Goal: Information Seeking & Learning: Learn about a topic

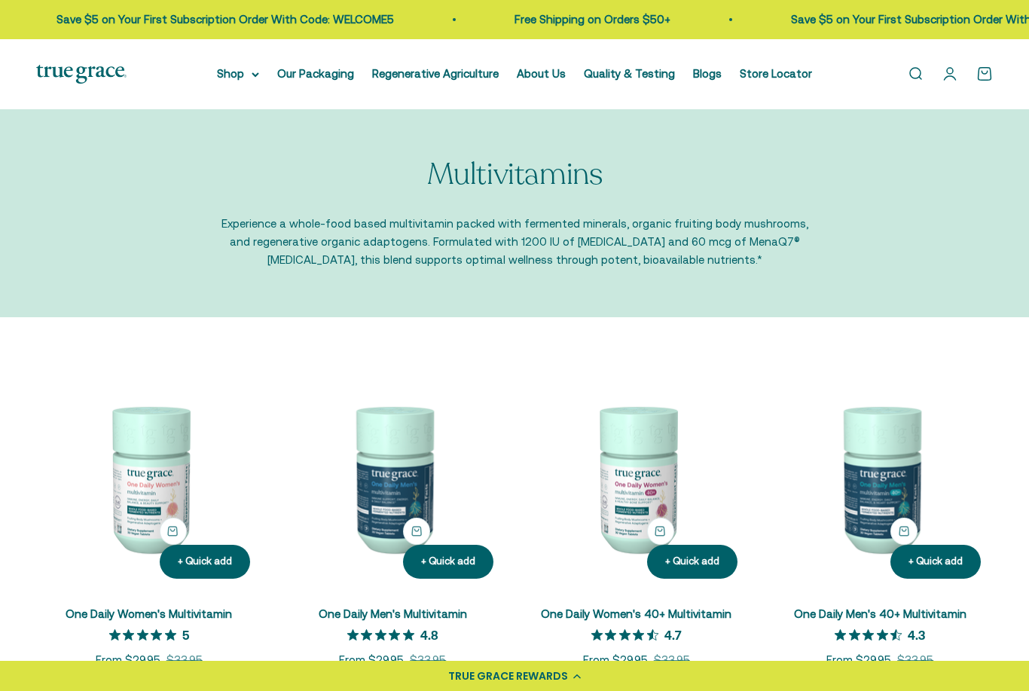
click at [555, 96] on div "Open navigation menu Open search Shop Multivitamins Women's Multivitamin Women'…" at bounding box center [514, 74] width 1029 height 70
click at [554, 96] on div "Open navigation menu Open search Shop Multivitamins Women's Multivitamin Women'…" at bounding box center [514, 74] width 1029 height 70
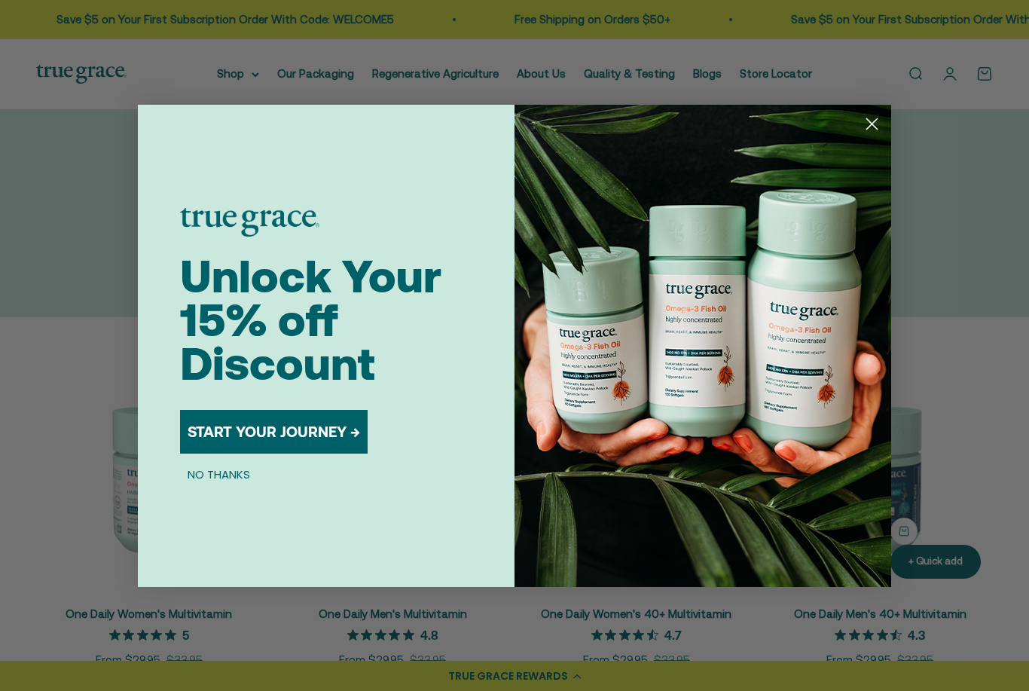
click at [889, 141] on img "POPUP Form" at bounding box center [702, 346] width 377 height 482
click at [892, 142] on div "Close dialog Unlock Your 15% off Discount START YOUR JOURNEY → NO THANKS Submit" at bounding box center [514, 345] width 1029 height 691
click at [875, 121] on circle "Close dialog" at bounding box center [871, 123] width 25 height 25
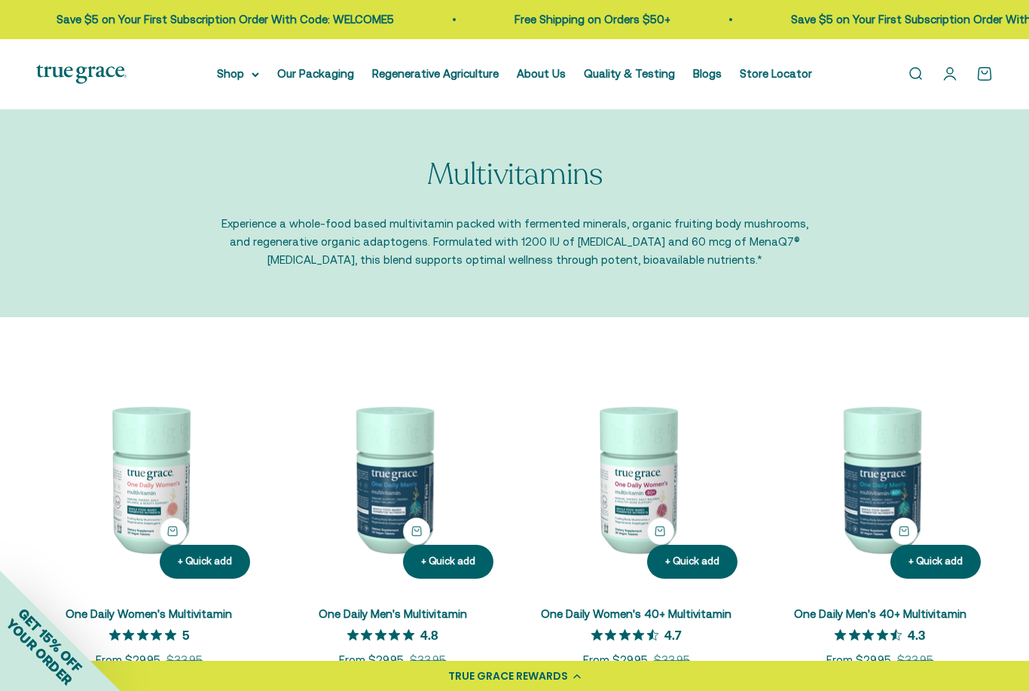
click at [250, 71] on summary "Shop" at bounding box center [238, 74] width 42 height 18
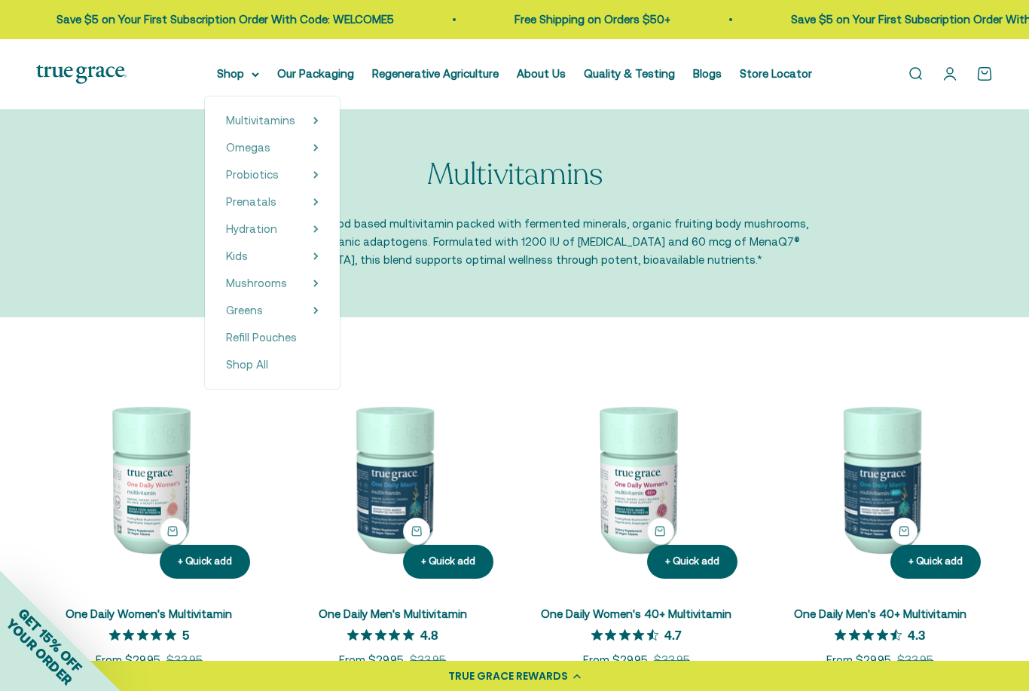
click at [288, 150] on summary "Omegas" at bounding box center [272, 148] width 93 height 18
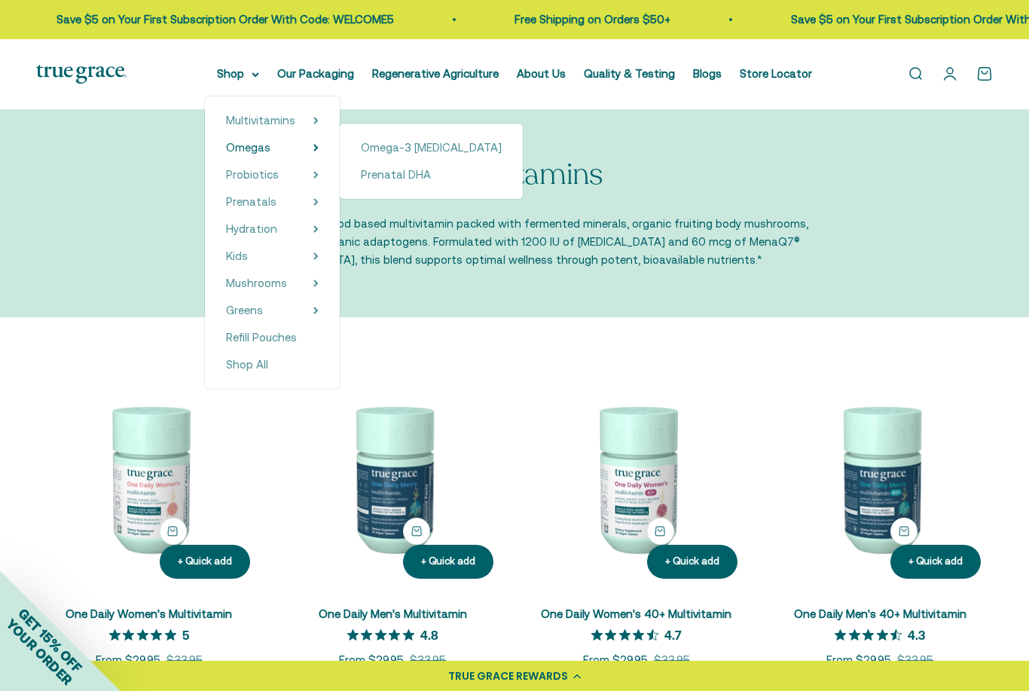
click at [441, 147] on span "Omega-3 [MEDICAL_DATA]" at bounding box center [431, 147] width 141 height 13
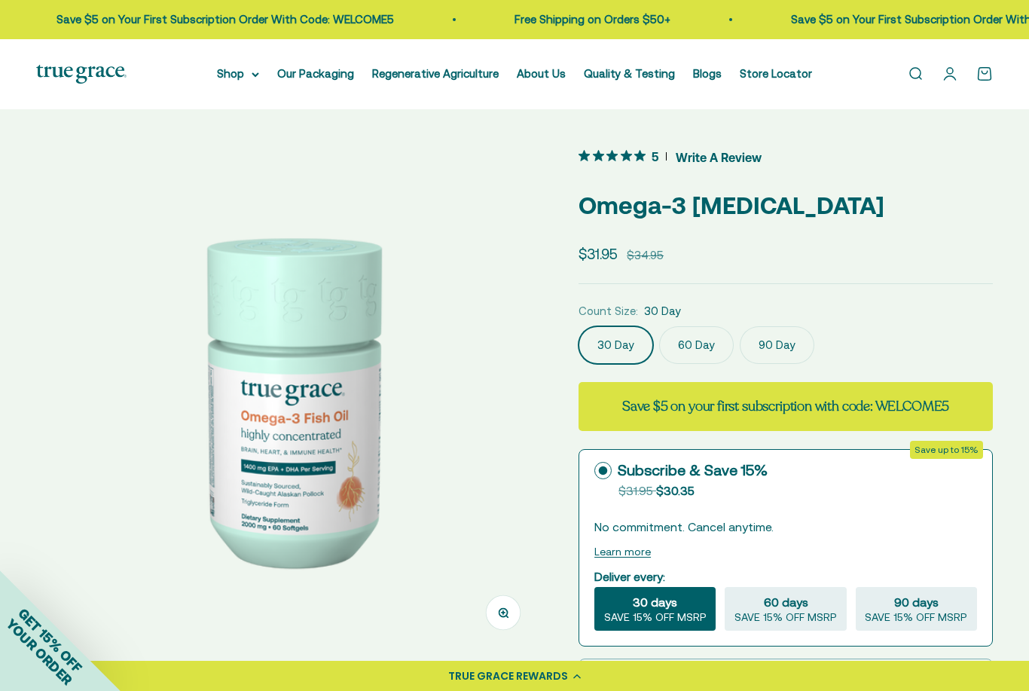
click at [813, 613] on span "SAVE 15% OFF MSRP" at bounding box center [785, 618] width 102 height 14
click at [724, 587] on input "60 days SAVE 15% OFF MSRP" at bounding box center [724, 586] width 1 height 1
radio input "true"
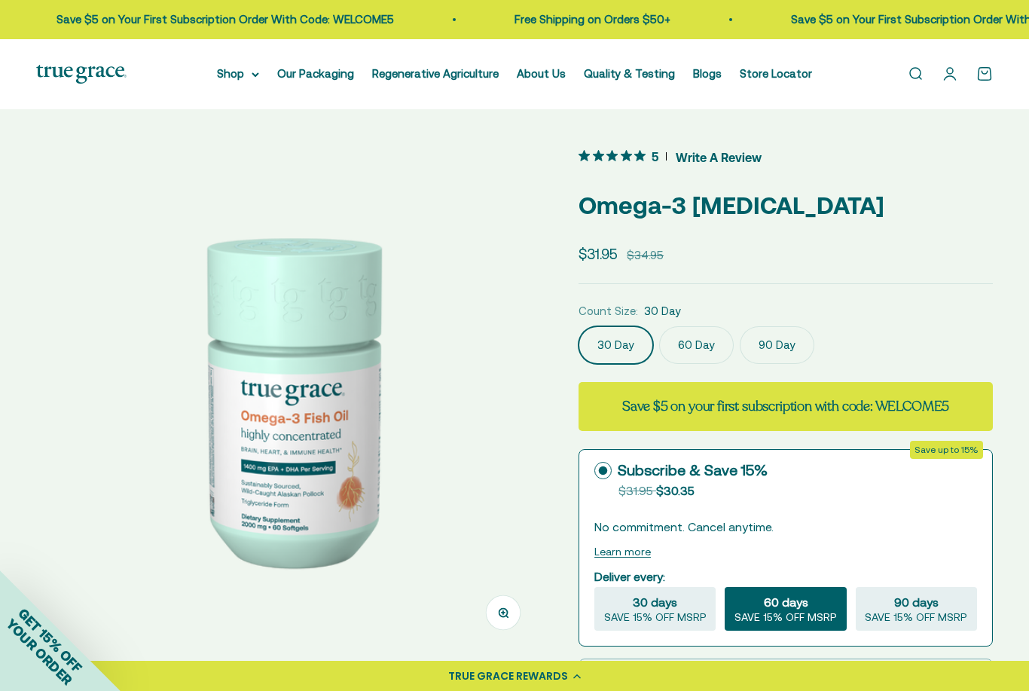
click at [810, 611] on span "SAVE 15% OFF MSRP" at bounding box center [785, 618] width 102 height 14
click at [724, 587] on input "60 days SAVE 15% OFF MSRP" at bounding box center [724, 586] width 1 height 1
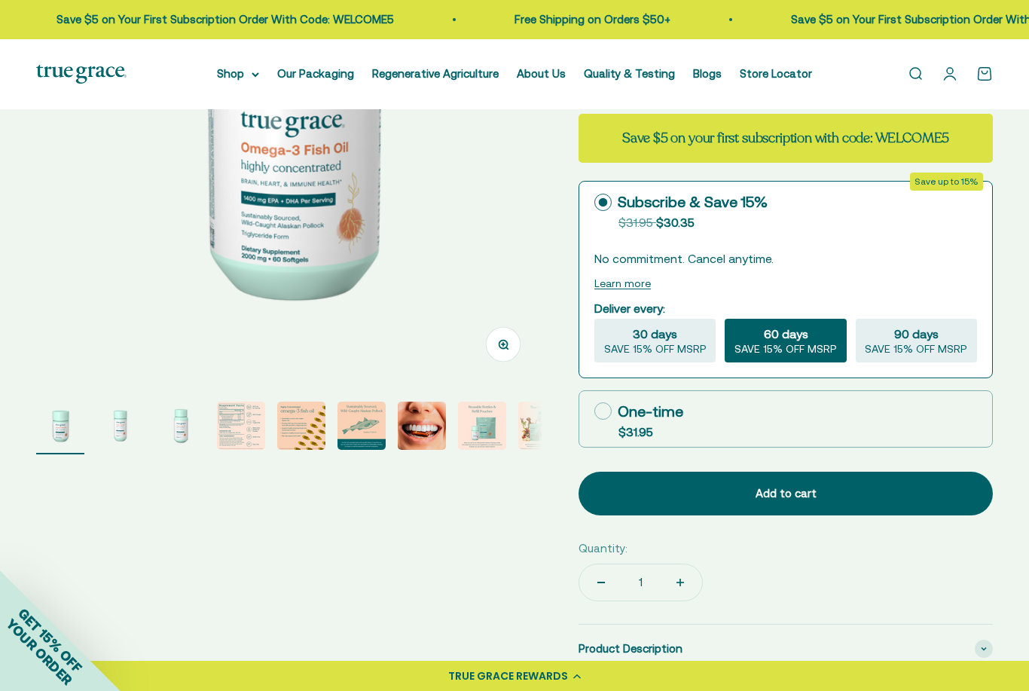
scroll to position [266, 0]
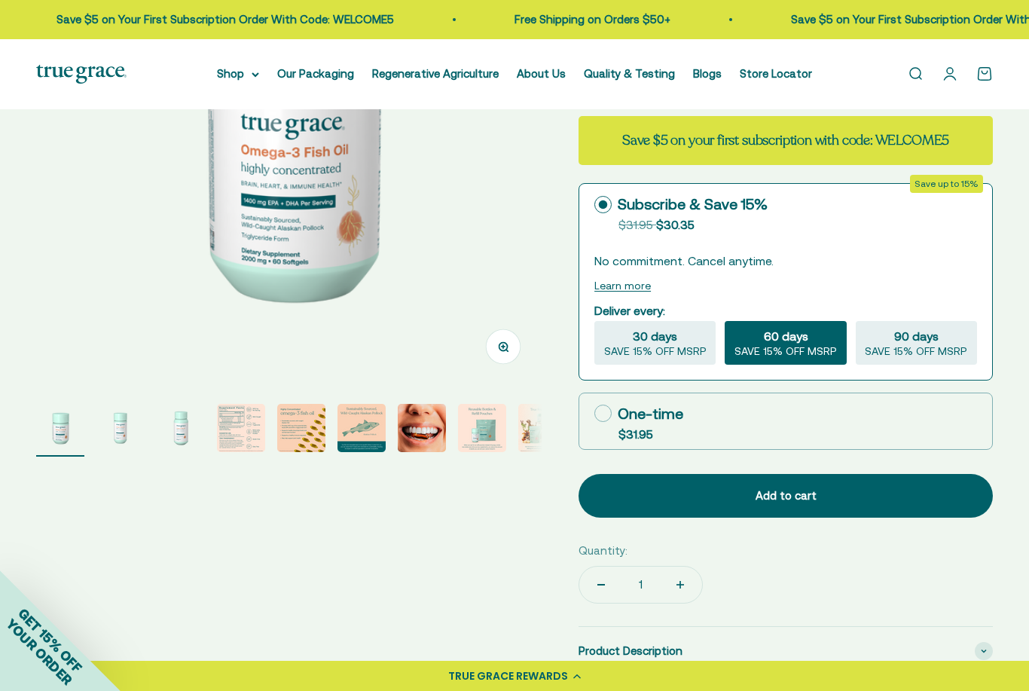
click at [236, 432] on img "Go to item 4" at bounding box center [241, 428] width 48 height 48
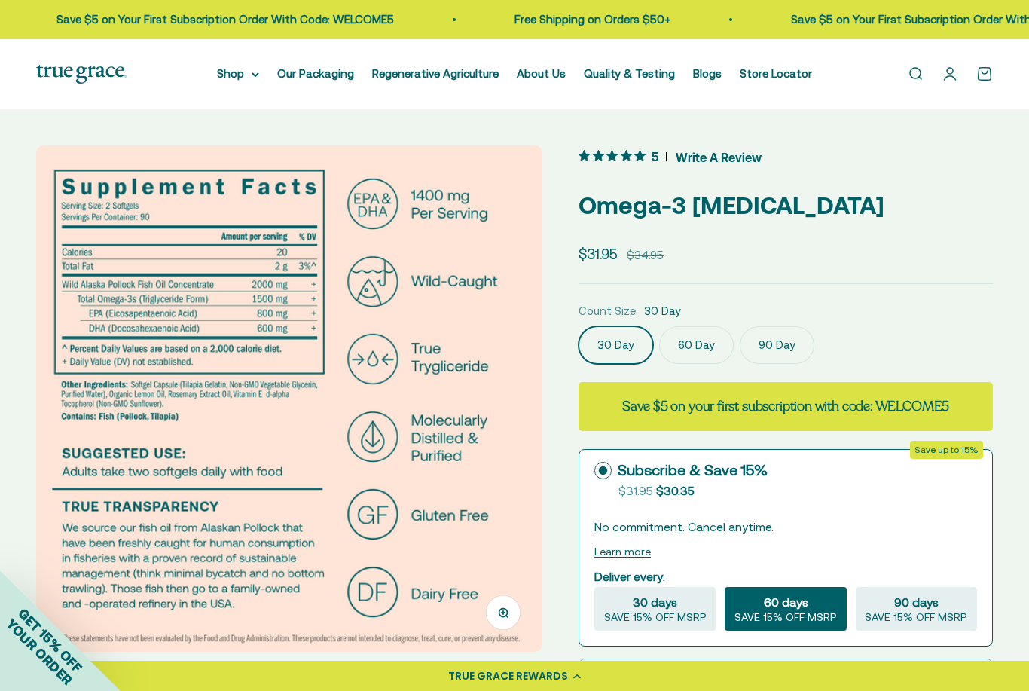
scroll to position [40, 0]
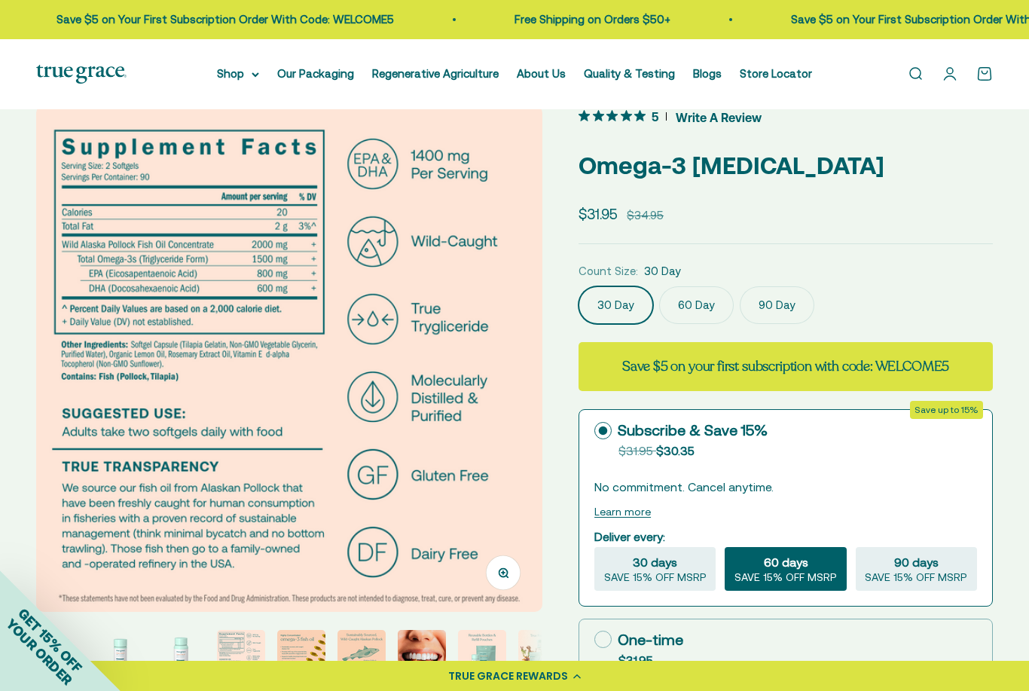
click at [926, 224] on div "Sale price $31.95 Regular price $34.95" at bounding box center [785, 214] width 414 height 23
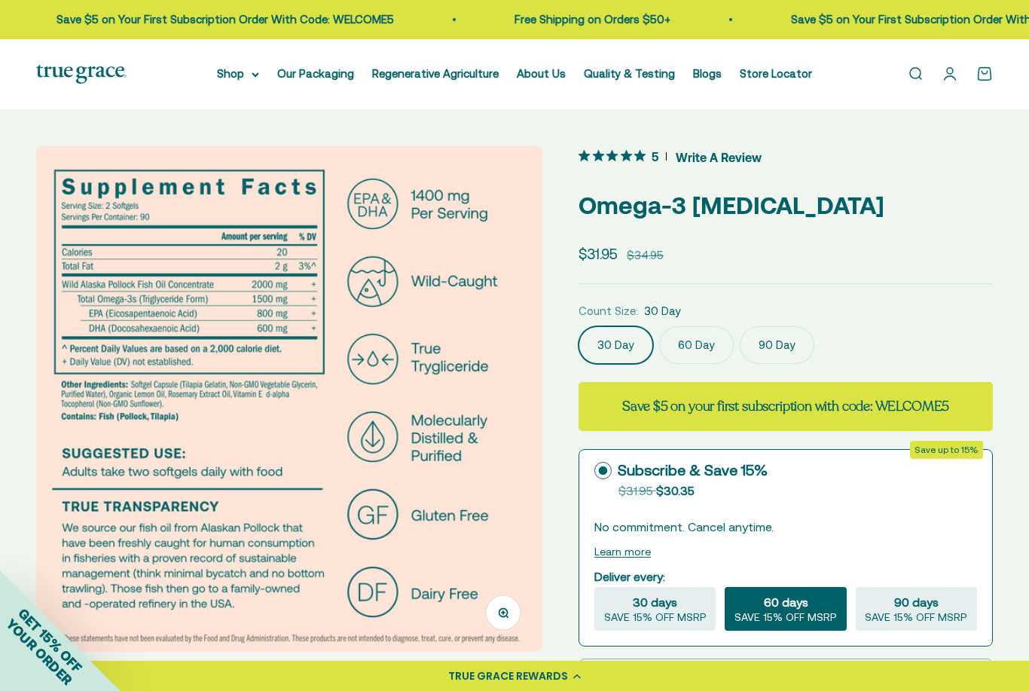
click at [558, 71] on link "About Us" at bounding box center [541, 73] width 49 height 13
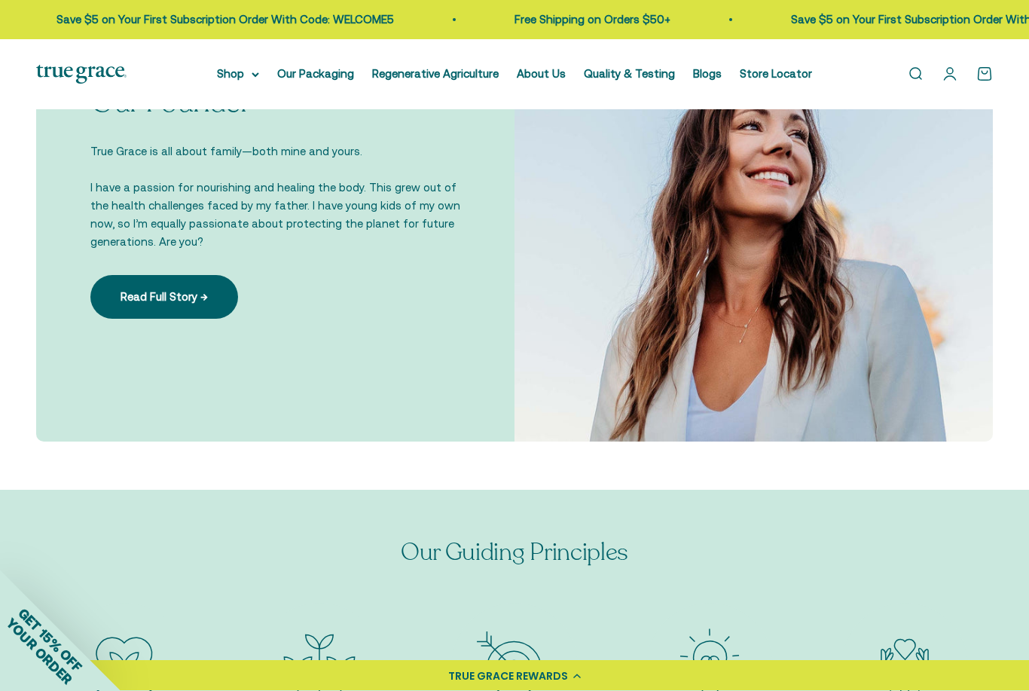
scroll to position [1013, 0]
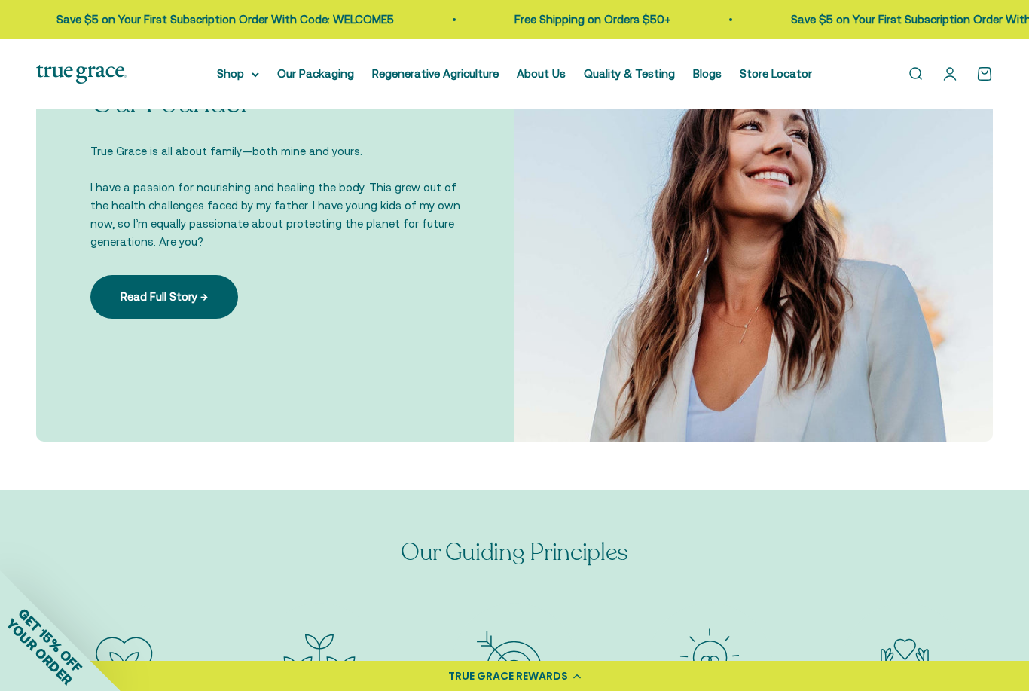
click at [191, 294] on link "Read Full Story →" at bounding box center [164, 297] width 148 height 44
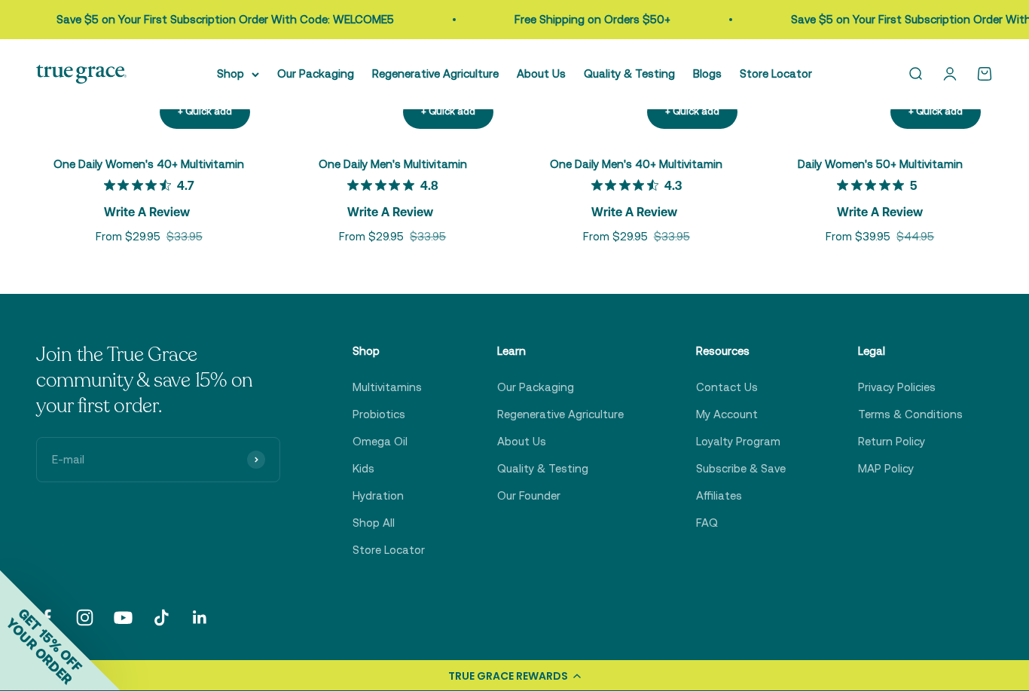
scroll to position [2264, 0]
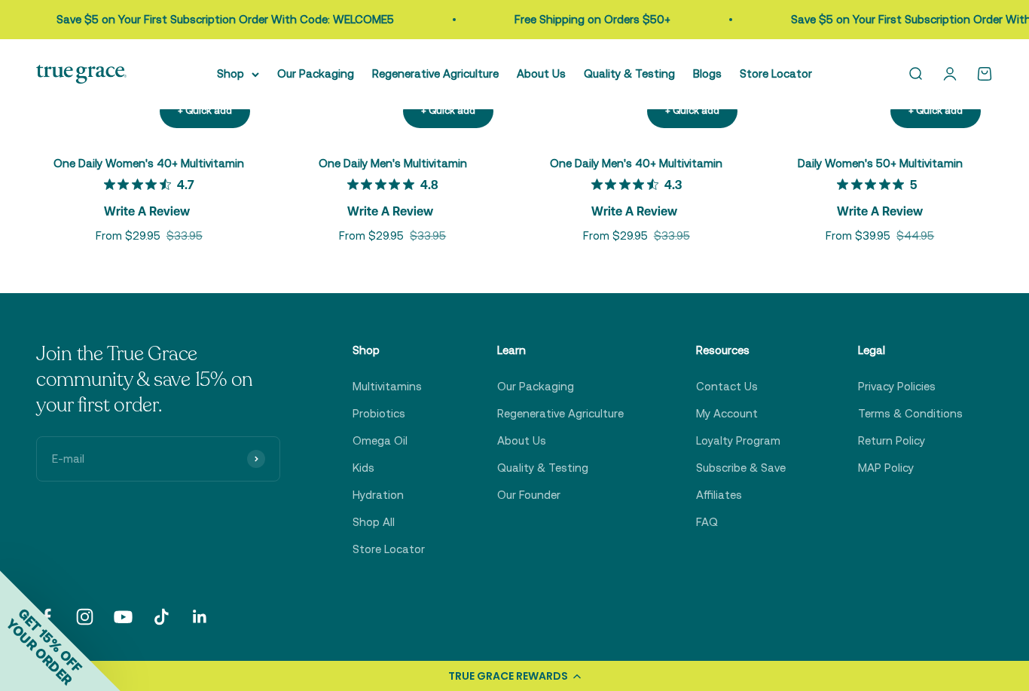
click at [752, 377] on link "Contact Us" at bounding box center [727, 386] width 62 height 18
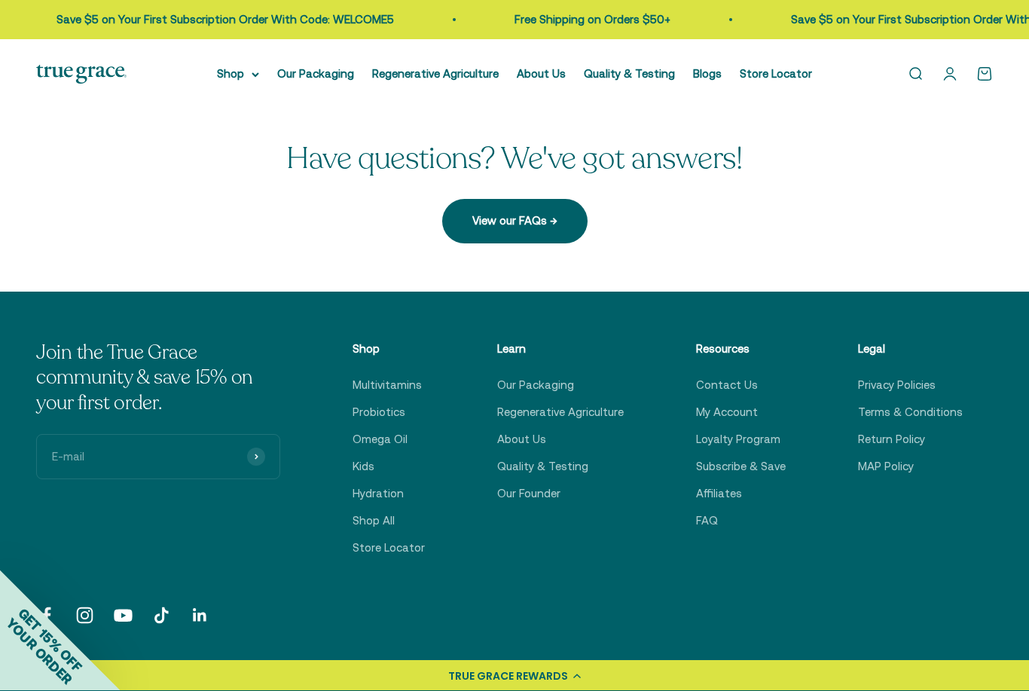
scroll to position [410, 0]
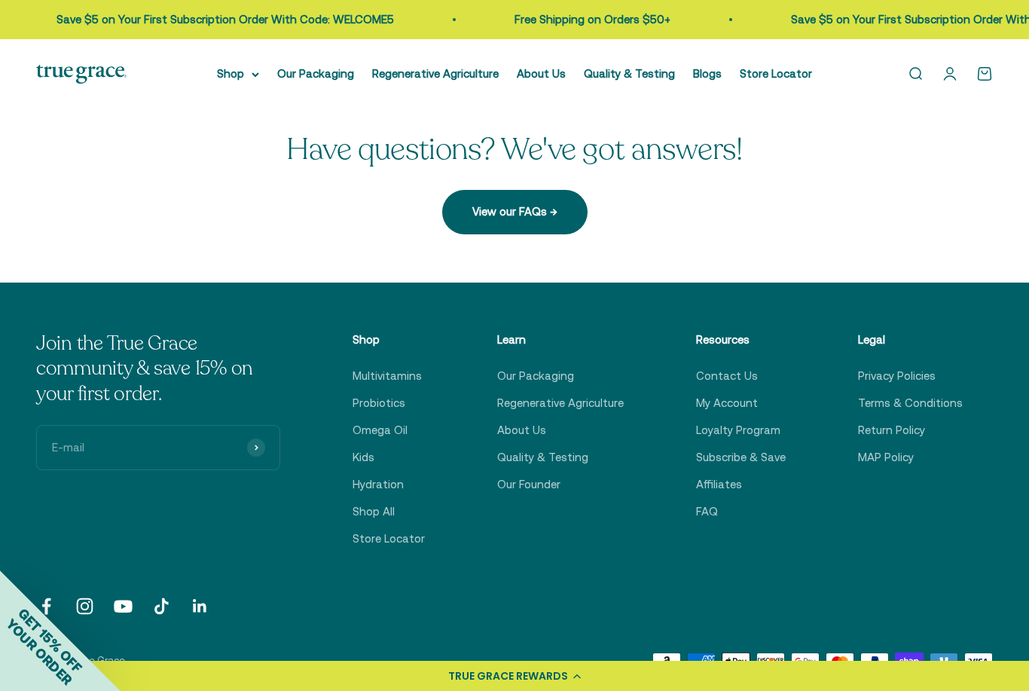
click at [401, 485] on link "Hydration" at bounding box center [377, 484] width 51 height 18
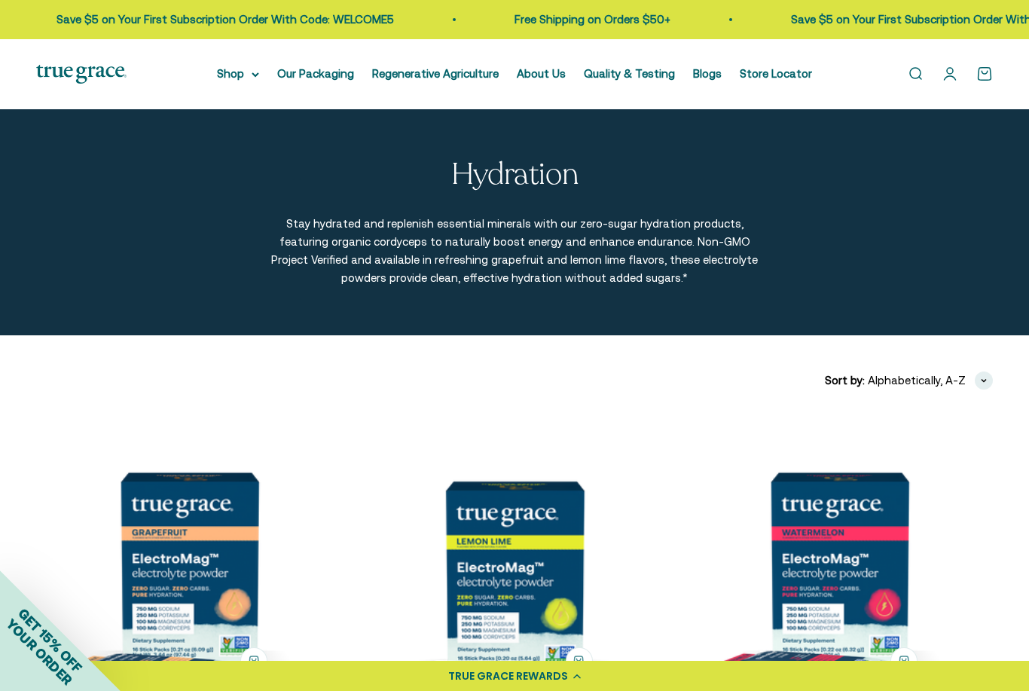
click at [344, 78] on link "Our Packaging" at bounding box center [315, 73] width 77 height 13
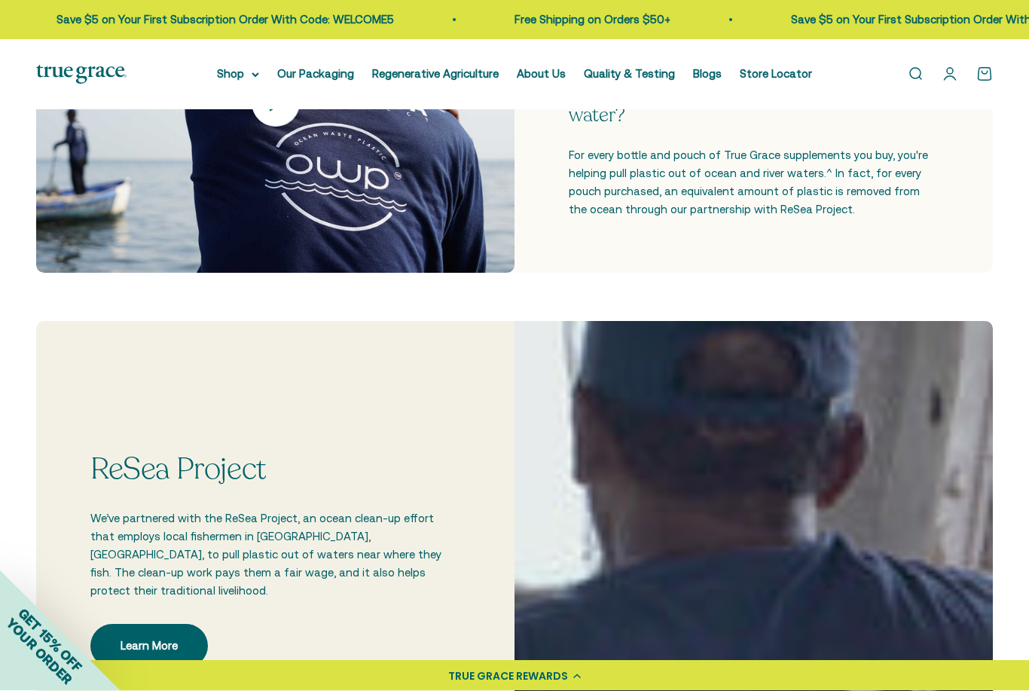
scroll to position [637, 0]
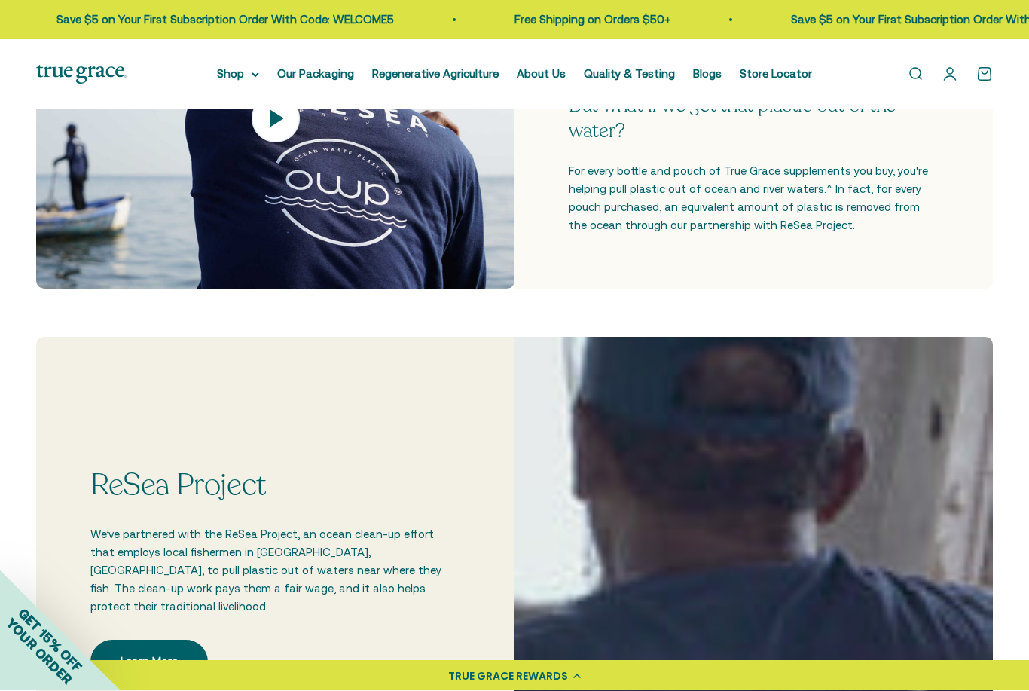
click at [248, 82] on summary "Shop" at bounding box center [238, 74] width 42 height 18
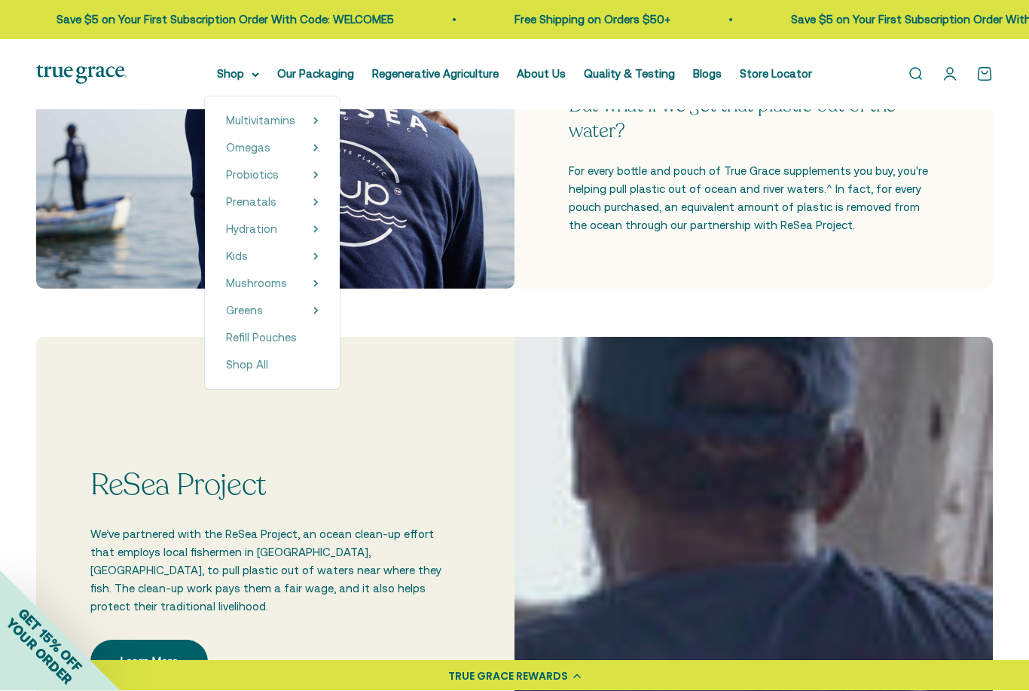
scroll to position [638, 0]
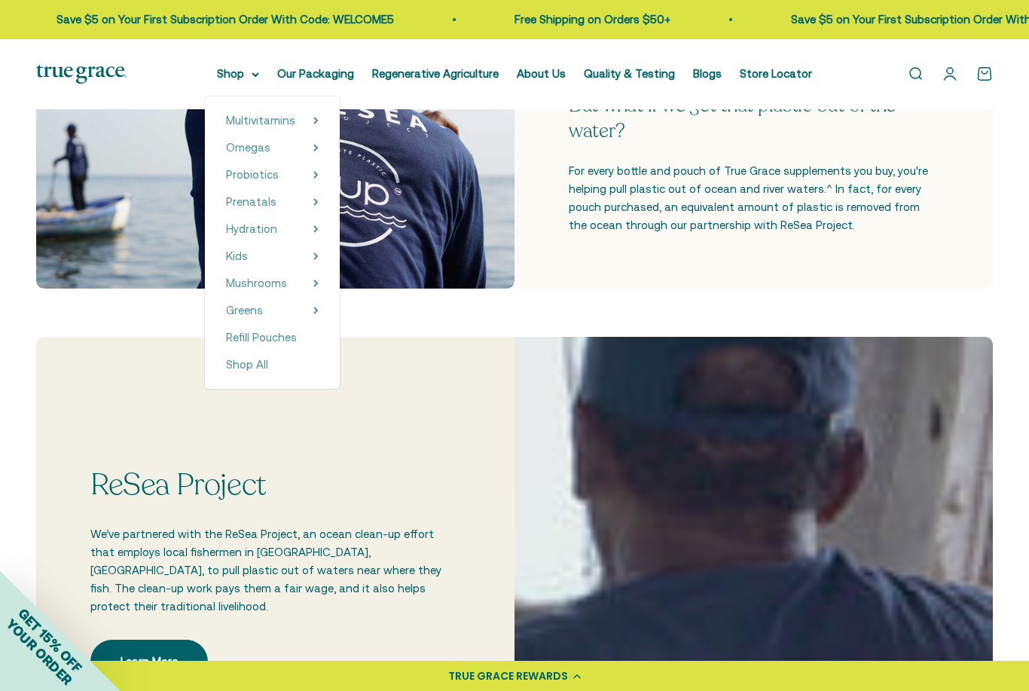
click at [260, 149] on span "Omegas" at bounding box center [248, 147] width 44 height 13
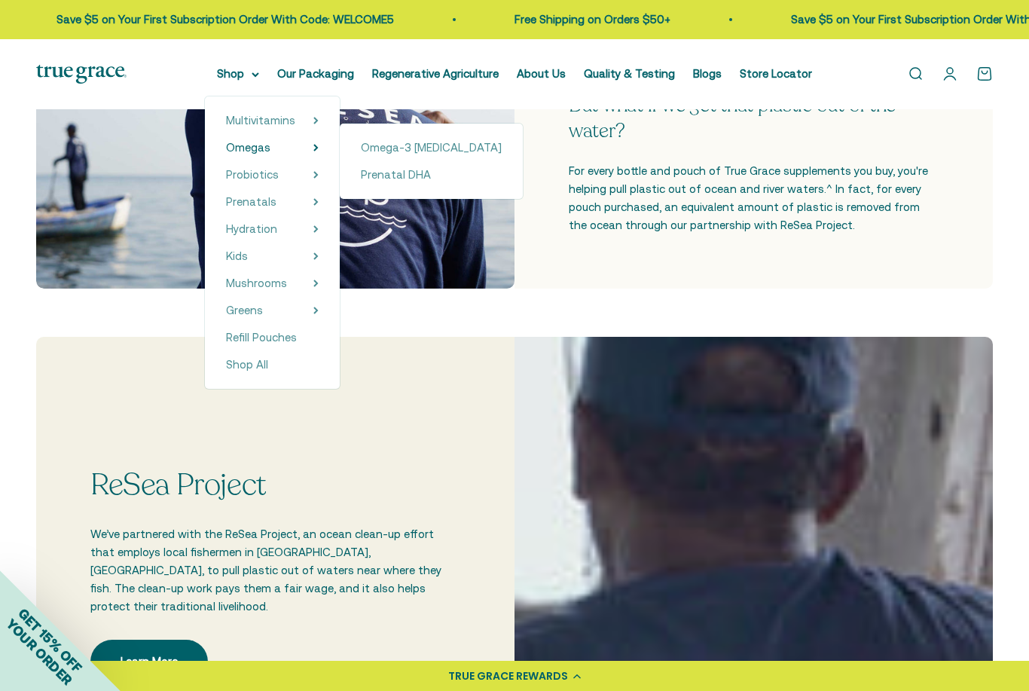
click at [430, 149] on span "Omega-3 [MEDICAL_DATA]" at bounding box center [431, 147] width 141 height 13
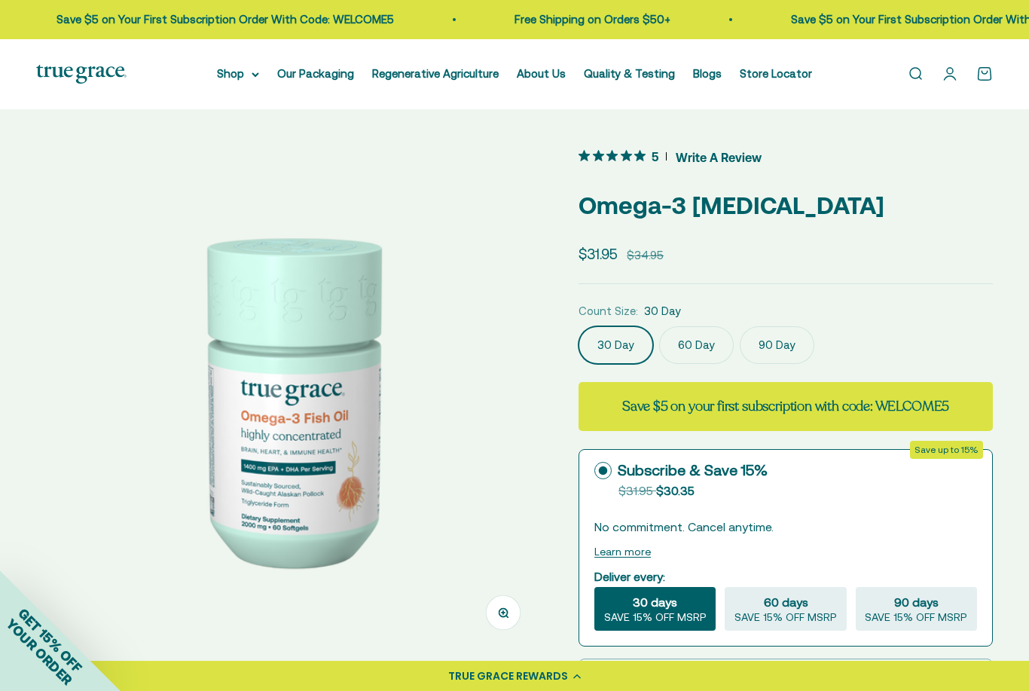
click at [705, 340] on label "60 Day" at bounding box center [696, 345] width 75 height 38
click at [578, 326] on input "60 Day" at bounding box center [578, 325] width 1 height 1
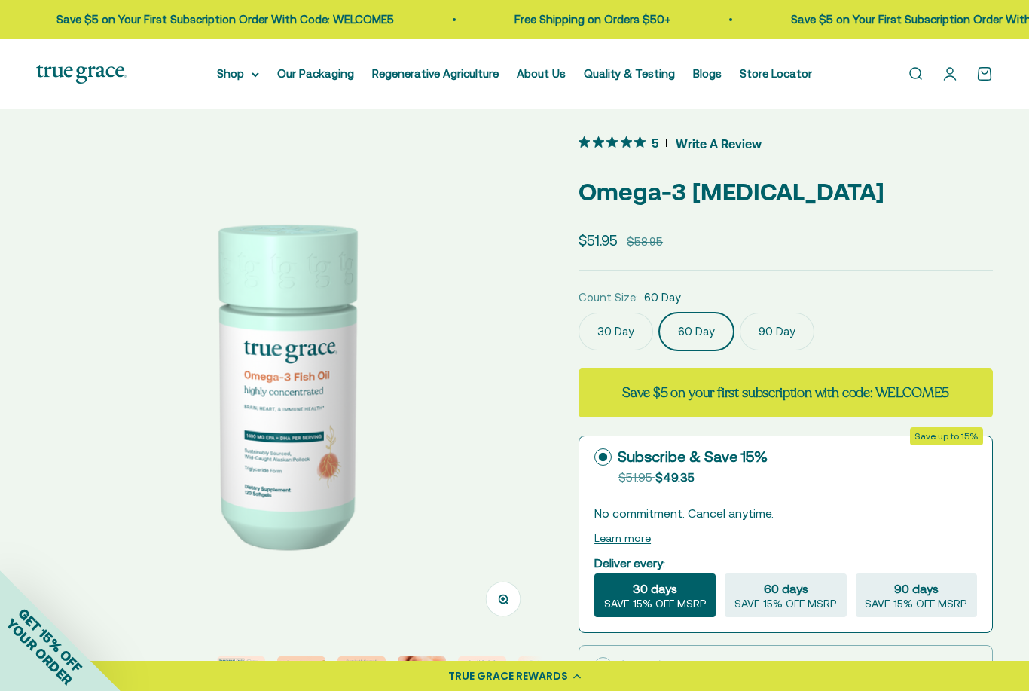
scroll to position [16, 0]
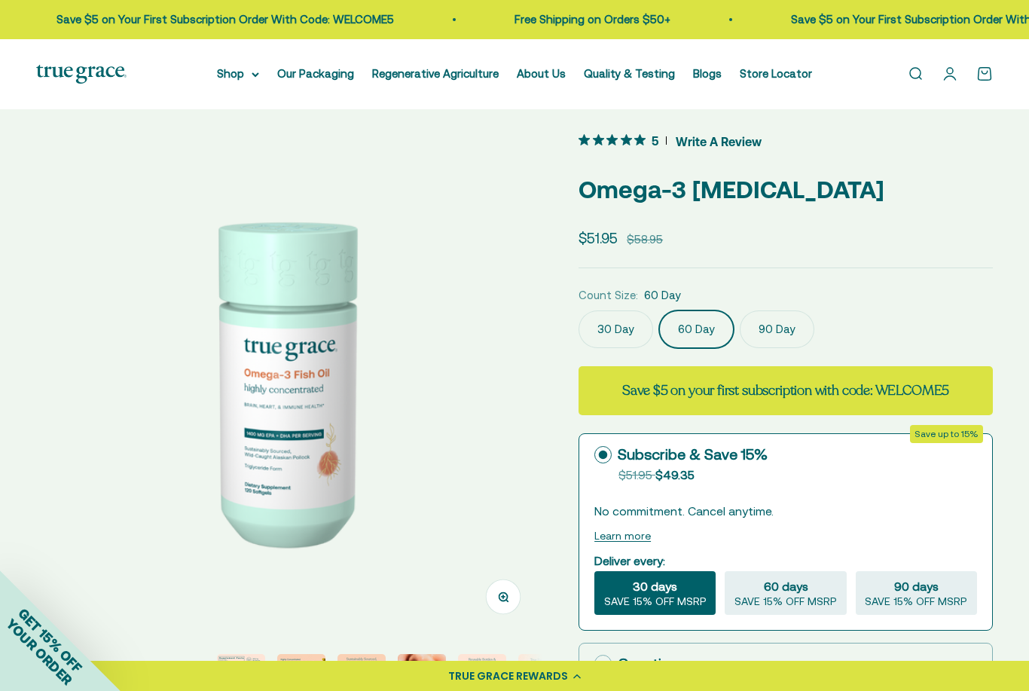
click at [227, 71] on summary "Shop" at bounding box center [238, 74] width 42 height 18
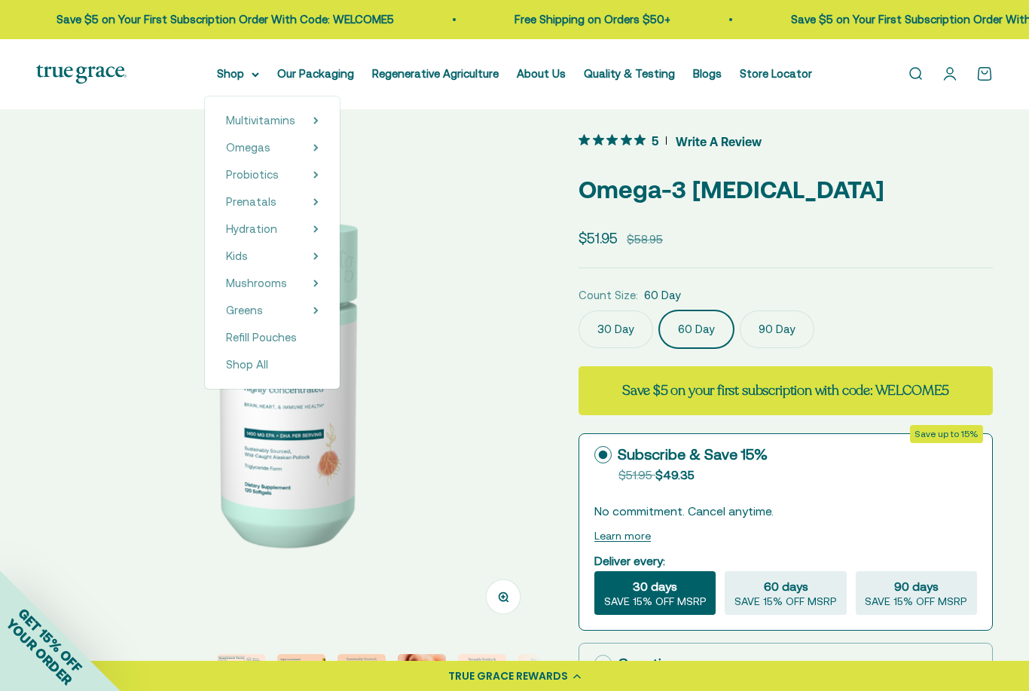
click at [920, 221] on safe-sticky "5 Write A Review Omega-3 Fish Oil Sale price $51.95 Regular price $58.95 Count …" at bounding box center [785, 629] width 414 height 999
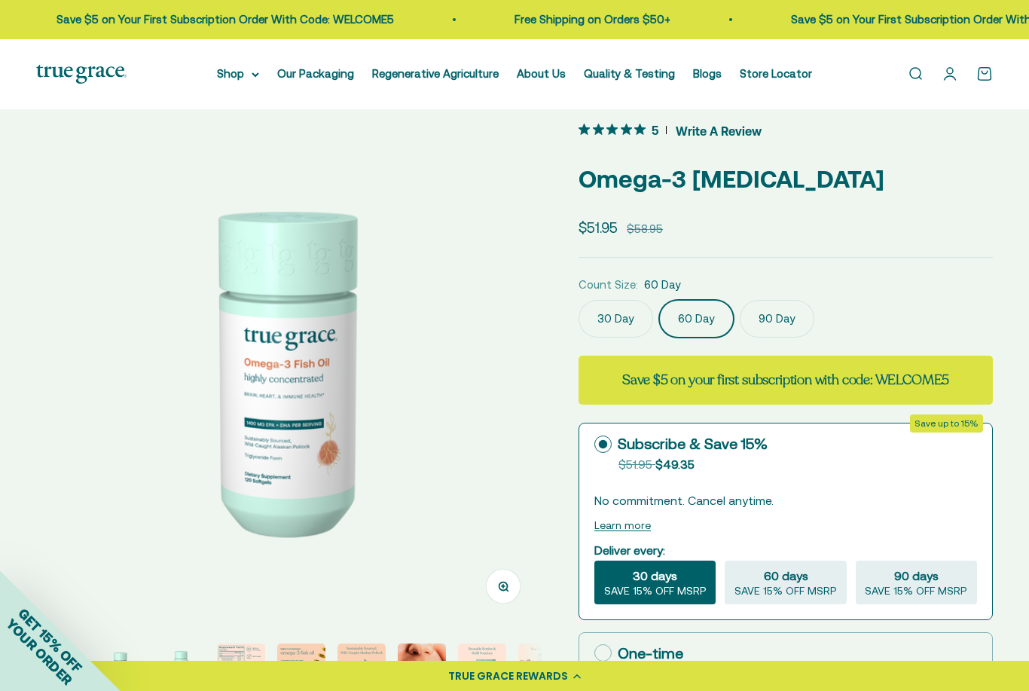
scroll to position [0, 0]
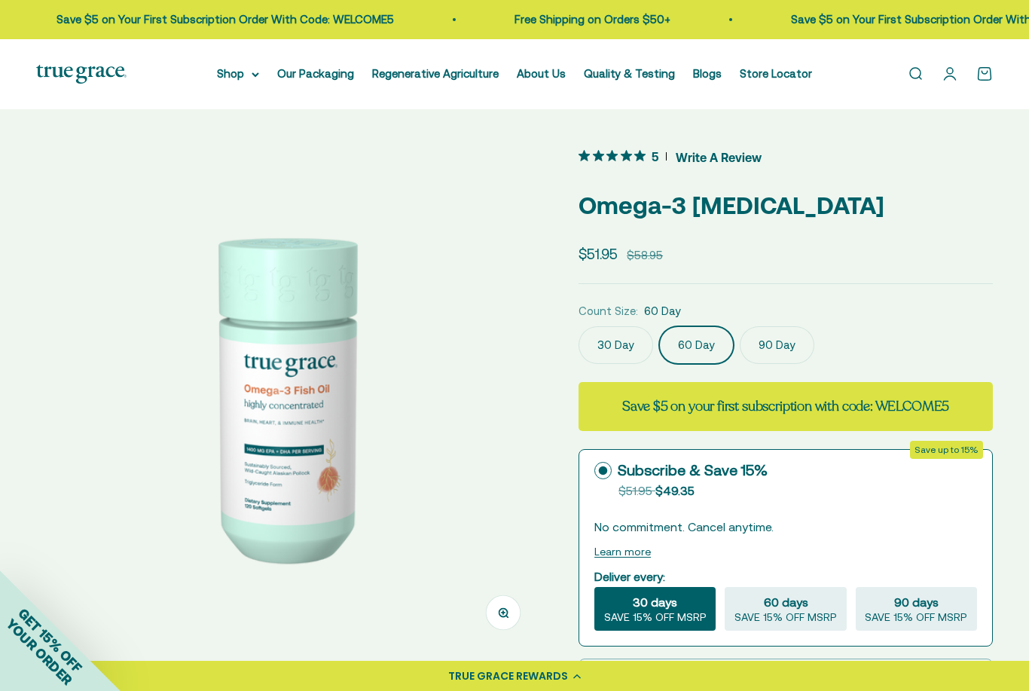
click at [337, 69] on link "Our Packaging" at bounding box center [315, 73] width 77 height 13
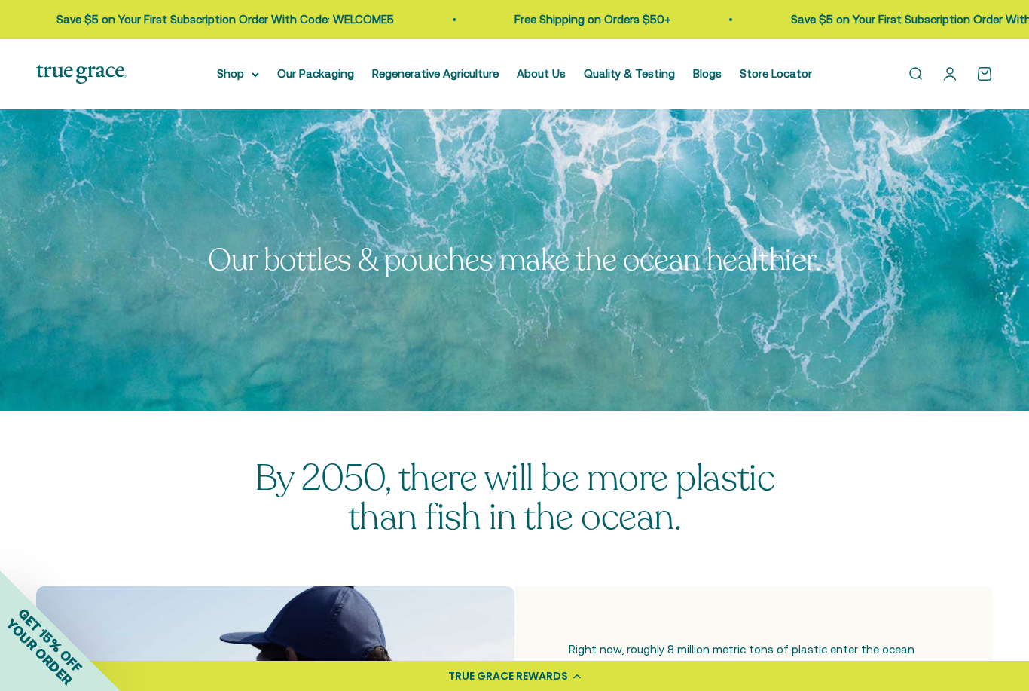
click at [446, 80] on link "Regenerative Agriculture" at bounding box center [435, 73] width 127 height 13
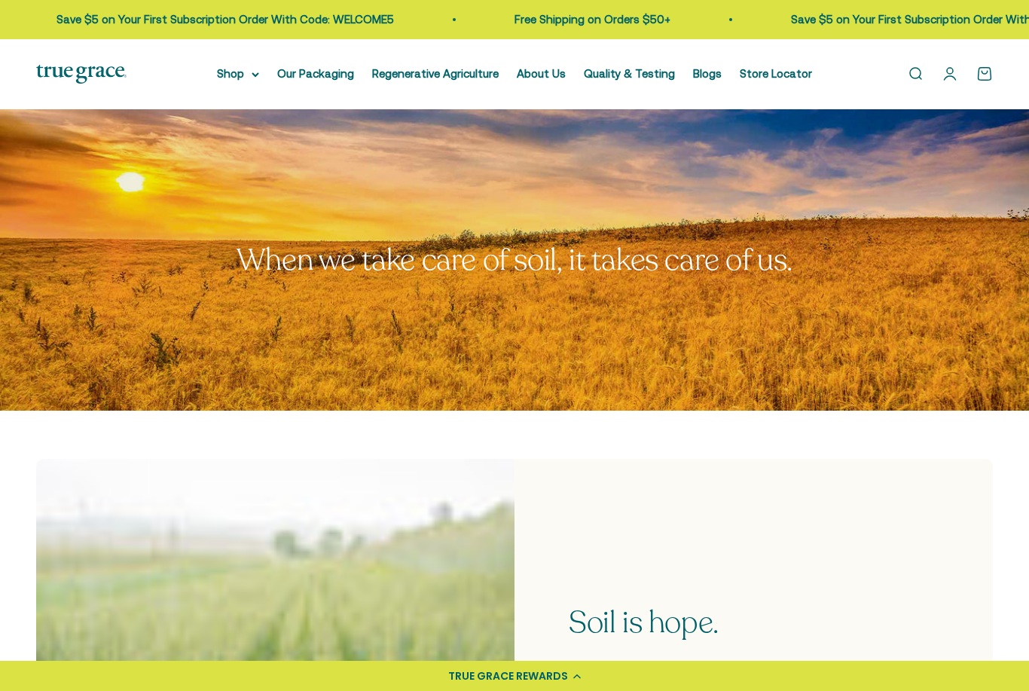
click at [228, 77] on summary "Shop" at bounding box center [238, 74] width 42 height 18
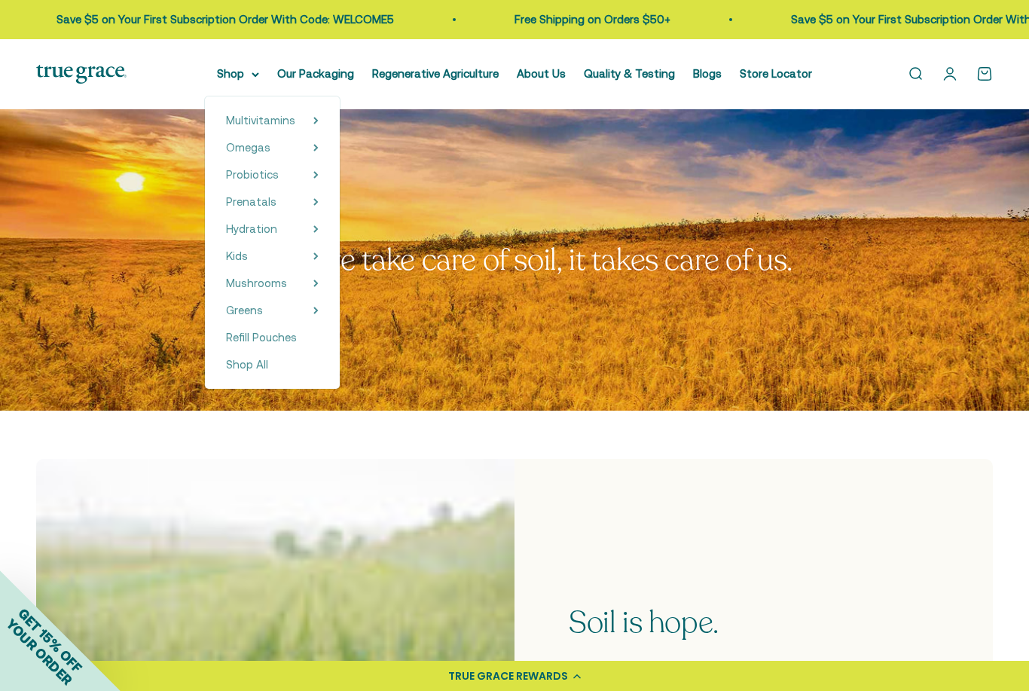
click at [284, 341] on span "Refill Pouches" at bounding box center [261, 337] width 71 height 13
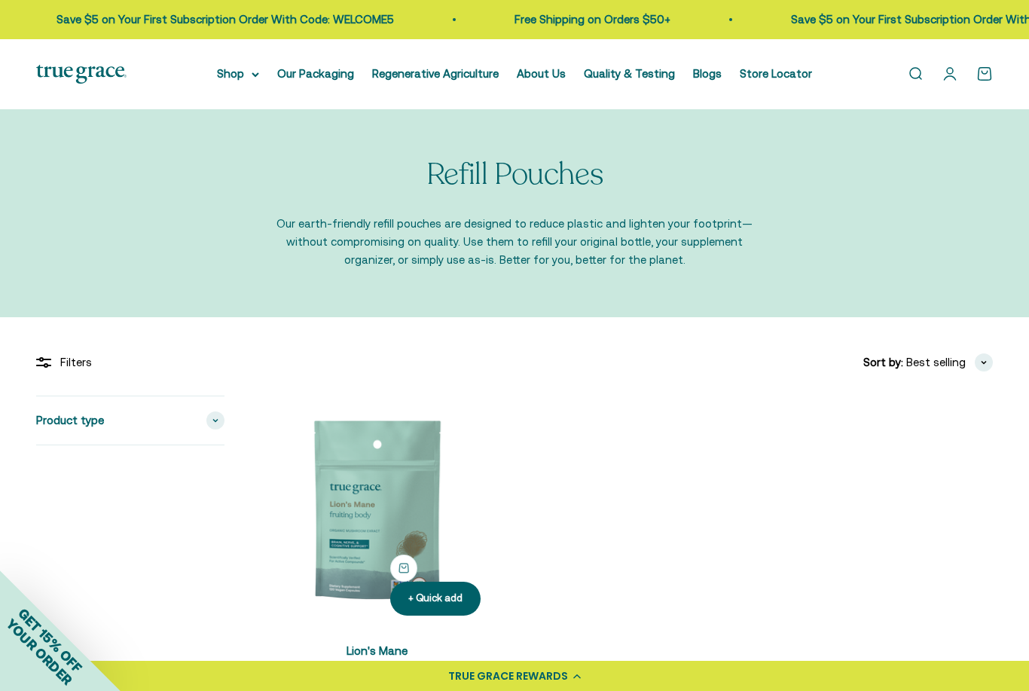
click at [215, 413] on span at bounding box center [215, 420] width 18 height 18
click at [208, 426] on div "Product type" at bounding box center [130, 420] width 188 height 48
click at [246, 78] on summary "Shop" at bounding box center [238, 74] width 42 height 18
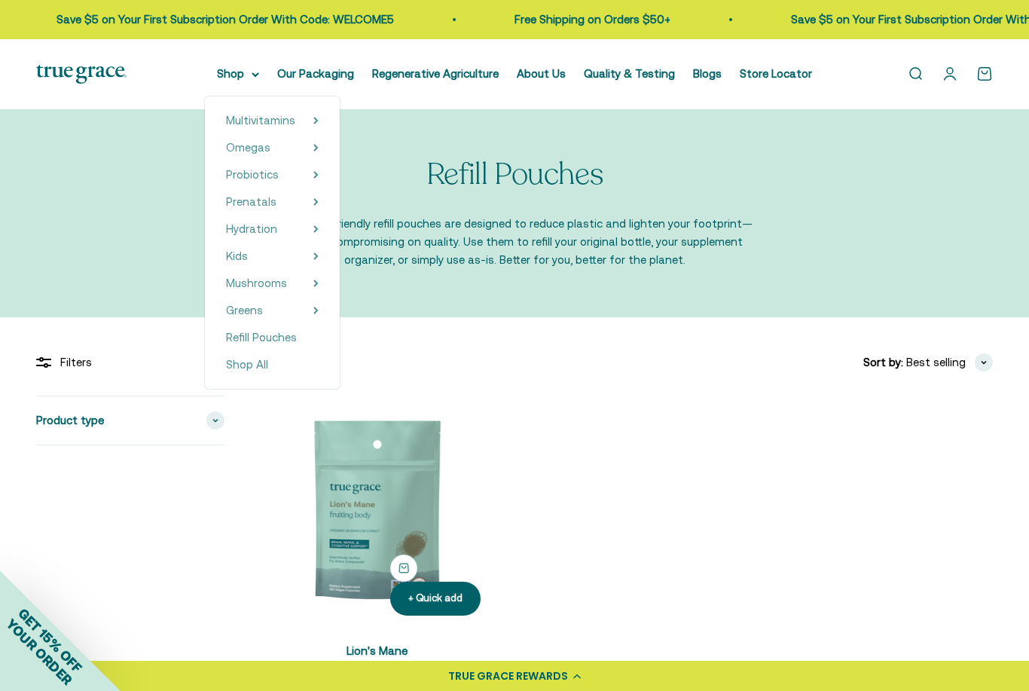
click at [255, 358] on span "Shop All" at bounding box center [247, 364] width 42 height 13
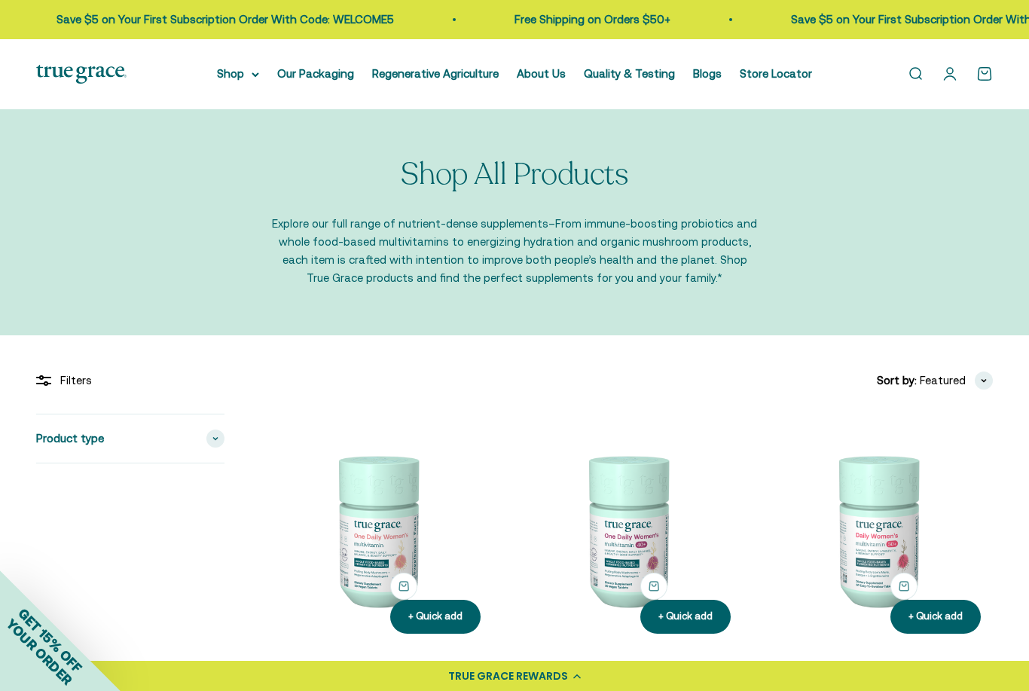
click at [236, 75] on summary "Shop" at bounding box center [238, 74] width 42 height 18
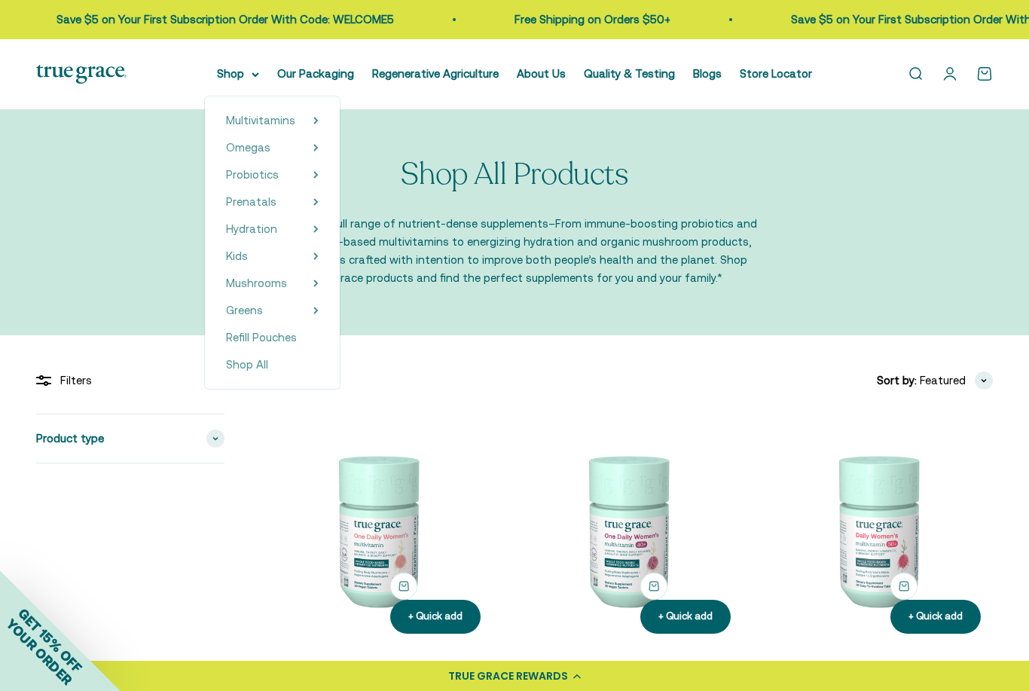
click at [279, 153] on summary "Omegas" at bounding box center [272, 148] width 93 height 18
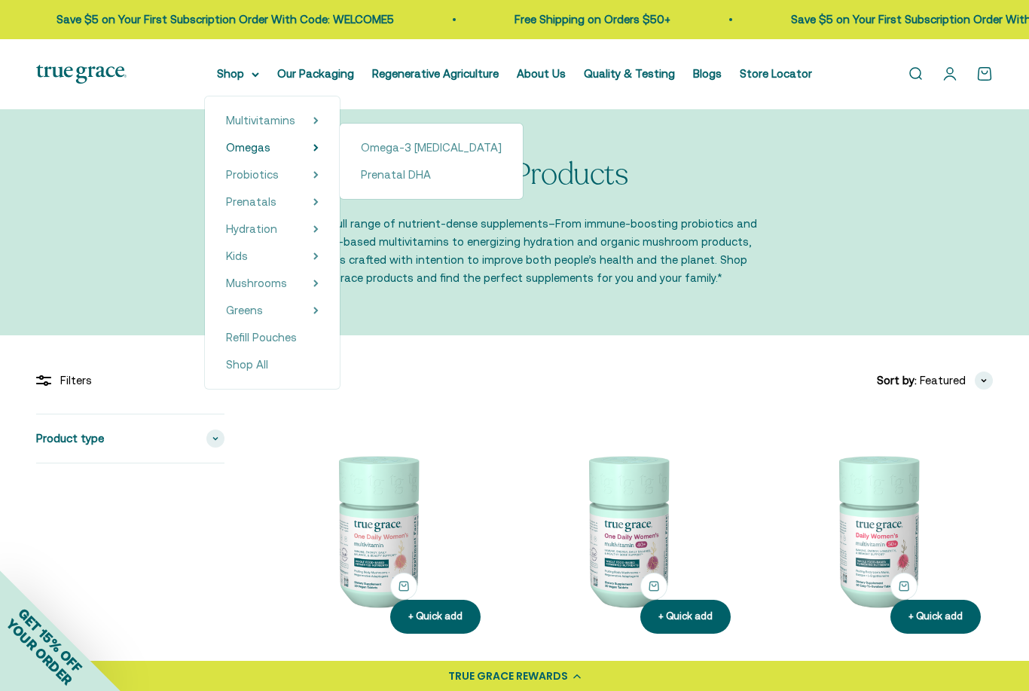
click at [441, 147] on span "Omega-3 [MEDICAL_DATA]" at bounding box center [431, 147] width 141 height 13
